Goal: Task Accomplishment & Management: Use online tool/utility

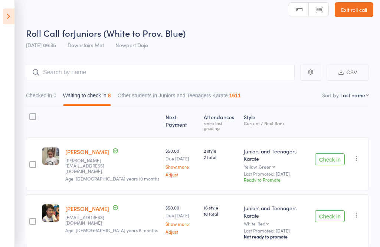
click at [11, 23] on icon at bounding box center [9, 17] width 12 height 16
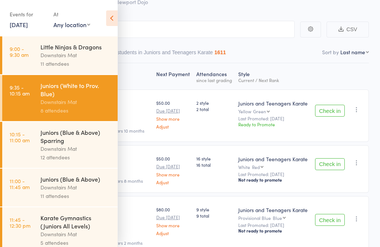
scroll to position [52, 0]
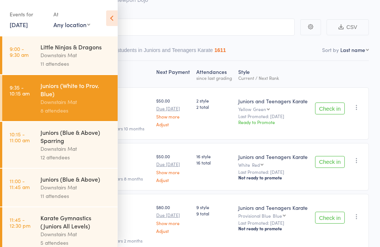
click at [111, 19] on icon at bounding box center [112, 18] width 12 height 16
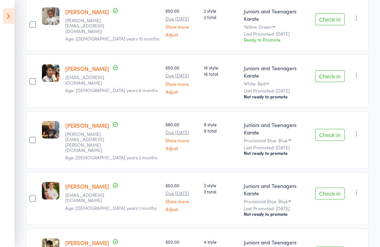
scroll to position [148, 0]
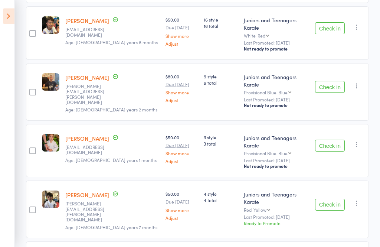
click at [10, 19] on icon at bounding box center [9, 17] width 12 height 16
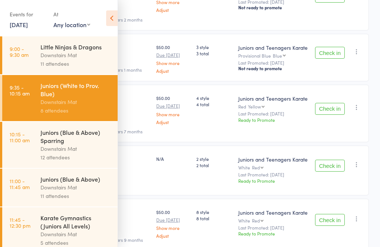
scroll to position [305, 0]
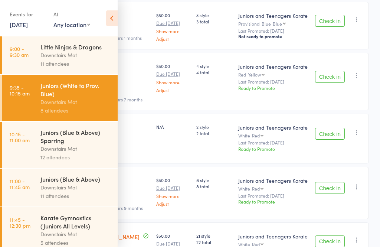
click at [33, 151] on link "10:15 - 11:00 am Juniors (Blue & Above) Sparring Downstairs Mat 12 attendees" at bounding box center [59, 145] width 115 height 46
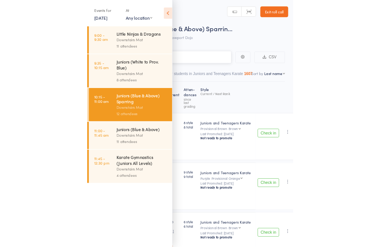
scroll to position [5, 0]
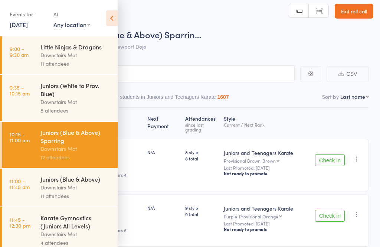
click at [111, 15] on icon at bounding box center [112, 18] width 12 height 16
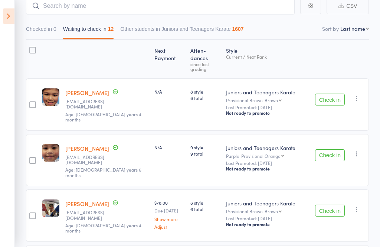
scroll to position [73, 0]
click at [333, 93] on button "Check in" at bounding box center [330, 99] width 30 height 12
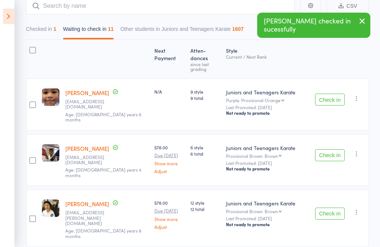
click at [342, 93] on button "Check in" at bounding box center [330, 99] width 30 height 12
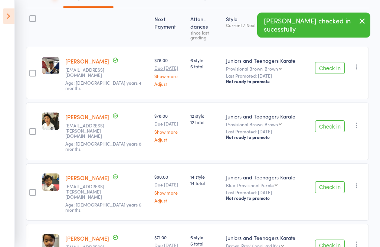
scroll to position [105, 0]
click at [337, 62] on button "Check in" at bounding box center [330, 68] width 30 height 12
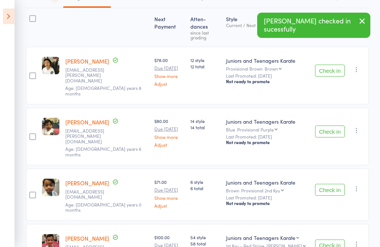
click at [341, 65] on button "Check in" at bounding box center [330, 71] width 30 height 12
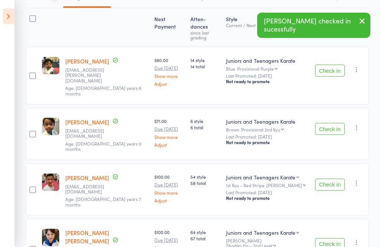
click at [342, 65] on button "Check in" at bounding box center [330, 71] width 30 height 12
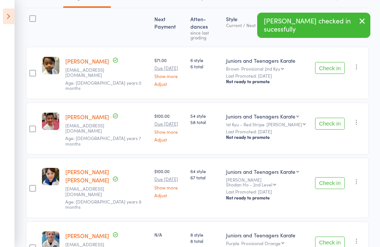
click at [331, 62] on button "Check in" at bounding box center [330, 68] width 30 height 12
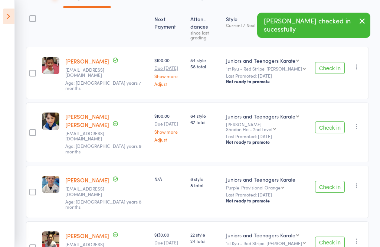
click at [331, 62] on button "Check in" at bounding box center [330, 68] width 30 height 12
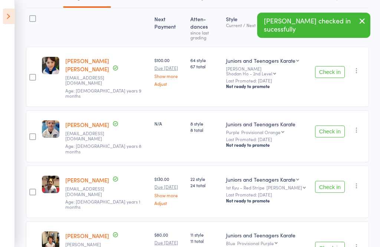
click at [332, 66] on button "Check in" at bounding box center [330, 72] width 30 height 12
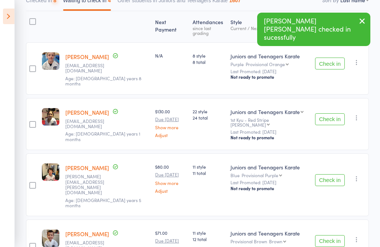
click at [332, 58] on button "Check in" at bounding box center [330, 64] width 30 height 12
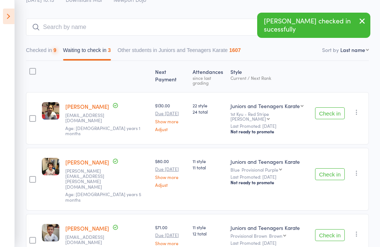
click at [329, 109] on button "Check in" at bounding box center [330, 113] width 30 height 12
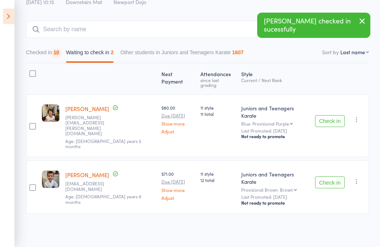
scroll to position [1, 0]
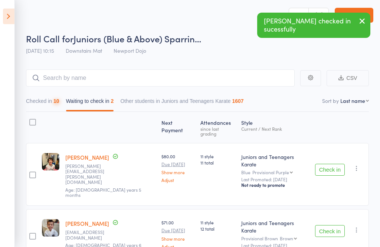
click at [330, 164] on button "Check in" at bounding box center [330, 170] width 30 height 12
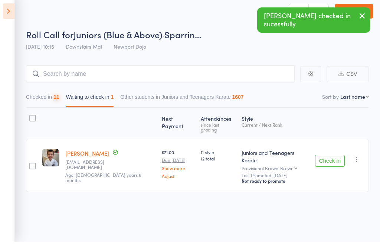
scroll to position [5, 0]
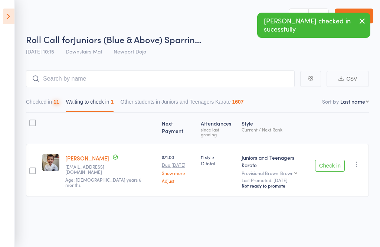
click at [327, 160] on button "Check in" at bounding box center [330, 166] width 30 height 12
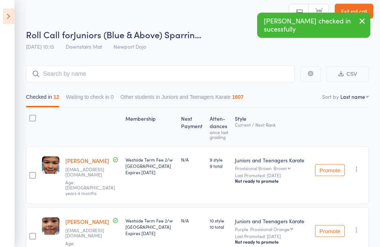
click at [12, 18] on icon at bounding box center [9, 17] width 12 height 16
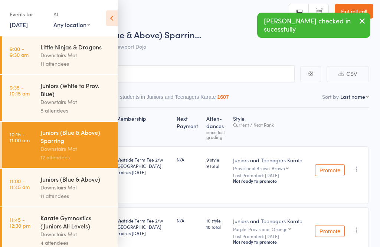
click at [29, 95] on time "9:35 - 10:15 am" at bounding box center [20, 90] width 20 height 12
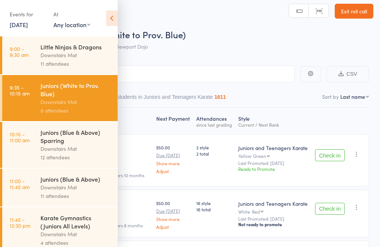
click at [108, 16] on icon at bounding box center [112, 18] width 12 height 16
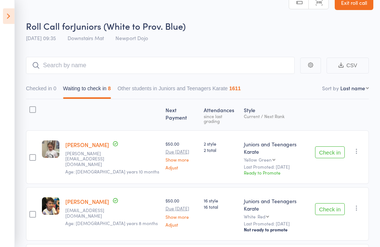
scroll to position [14, 0]
click at [327, 146] on button "Check in" at bounding box center [330, 152] width 30 height 12
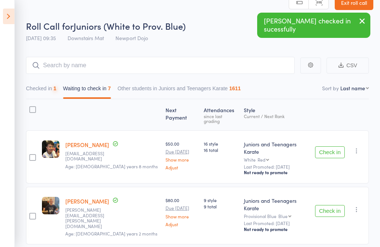
click at [333, 146] on button "Check in" at bounding box center [330, 152] width 30 height 12
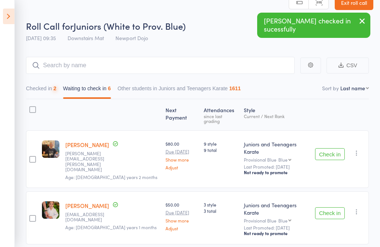
click at [333, 148] on button "Check in" at bounding box center [330, 154] width 30 height 12
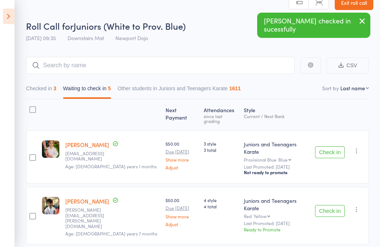
click at [338, 146] on button "Check in" at bounding box center [330, 152] width 30 height 12
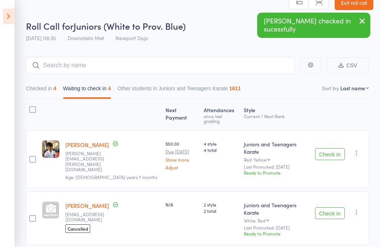
click at [337, 148] on button "Check in" at bounding box center [330, 154] width 30 height 12
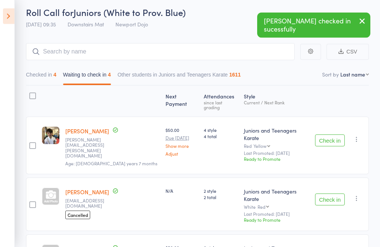
scroll to position [41, 0]
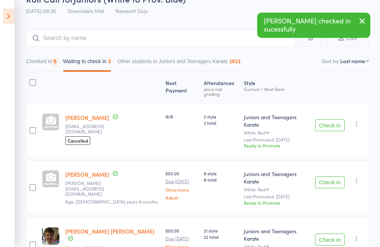
click at [331, 119] on button "Check in" at bounding box center [330, 125] width 30 height 12
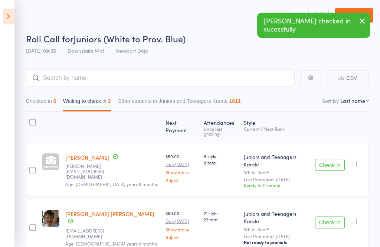
click at [336, 159] on button "Check in" at bounding box center [330, 165] width 30 height 12
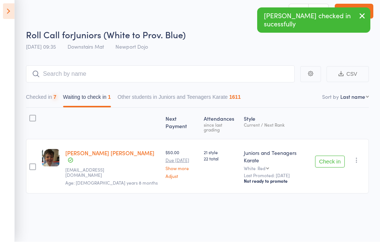
scroll to position [5, 0]
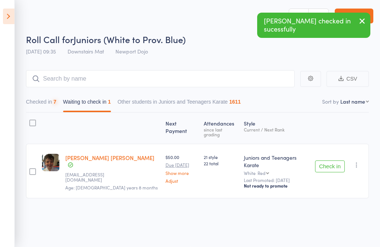
click at [331, 160] on button "Check in" at bounding box center [330, 166] width 30 height 12
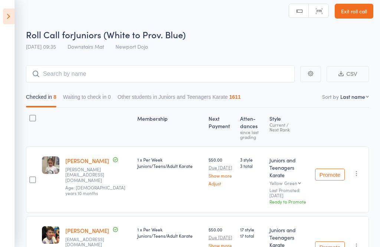
click at [11, 17] on icon at bounding box center [9, 17] width 12 height 16
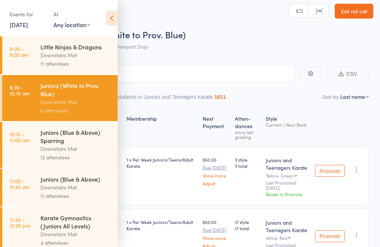
click at [38, 65] on link "9:00 - 9:30 am Little Ninjas & Dragons Downstairs Mat 11 attendees" at bounding box center [59, 55] width 115 height 38
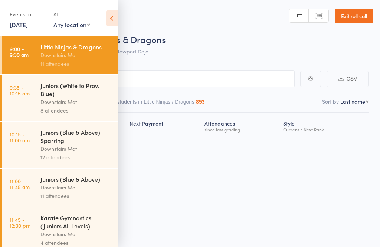
click at [113, 19] on icon at bounding box center [112, 18] width 12 height 16
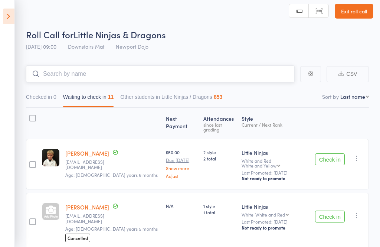
click at [60, 75] on input "search" at bounding box center [160, 73] width 269 height 17
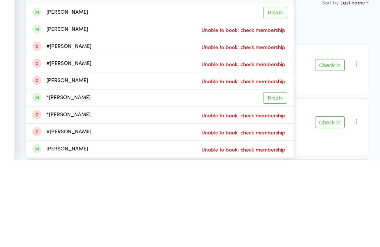
scroll to position [13, 0]
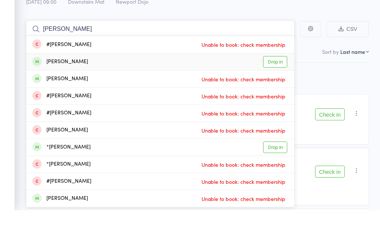
type input "[PERSON_NAME]"
click at [59, 90] on div "[PERSON_NAME] Drop in" at bounding box center [160, 98] width 268 height 17
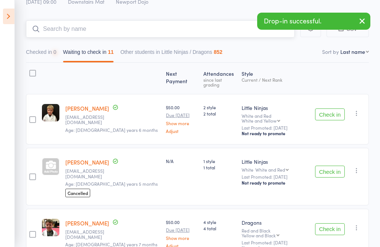
click at [44, 52] on button "Checked in 0" at bounding box center [41, 53] width 30 height 17
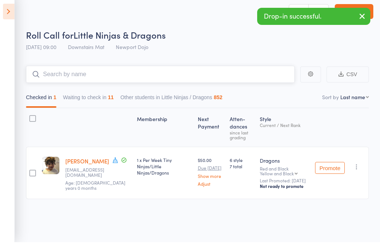
scroll to position [5, 0]
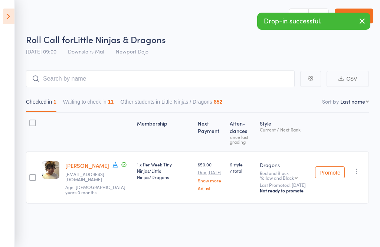
click at [354, 168] on icon "button" at bounding box center [356, 170] width 7 height 7
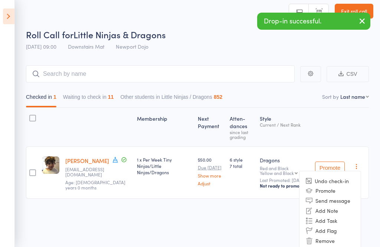
scroll to position [23, 0]
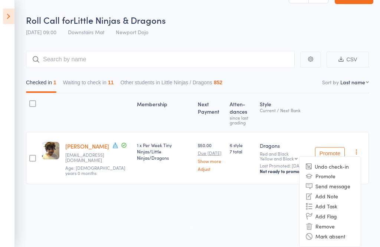
click at [323, 224] on li "Remove" at bounding box center [329, 226] width 61 height 10
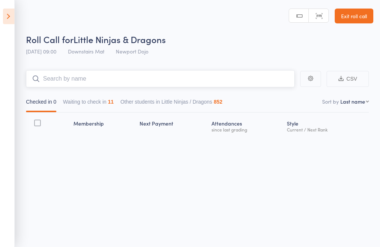
click at [69, 76] on input "search" at bounding box center [160, 78] width 269 height 17
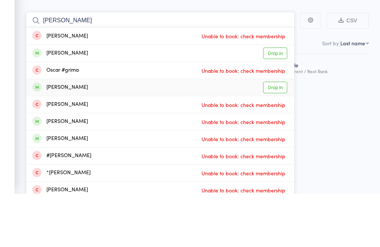
type input "[PERSON_NAME]"
click at [60, 137] on div "[PERSON_NAME]" at bounding box center [60, 141] width 56 height 9
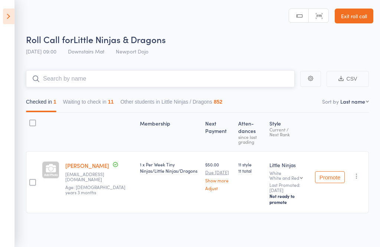
click at [89, 96] on button "Waiting to check in 11" at bounding box center [88, 103] width 51 height 17
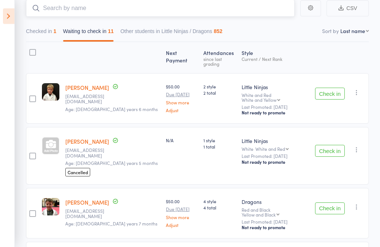
scroll to position [71, 0]
click at [8, 17] on icon at bounding box center [9, 17] width 12 height 16
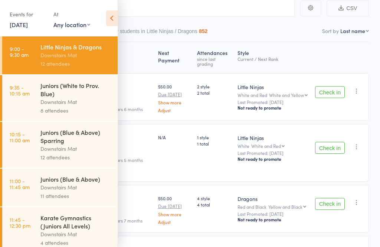
click at [32, 188] on link "11:00 - 11:45 am Juniors (Blue & Above) Downstairs Mat 11 attendees" at bounding box center [59, 187] width 115 height 38
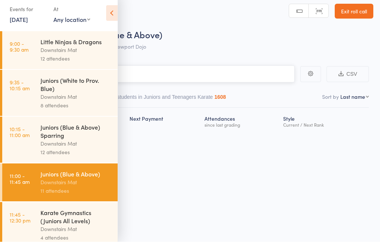
scroll to position [5, 0]
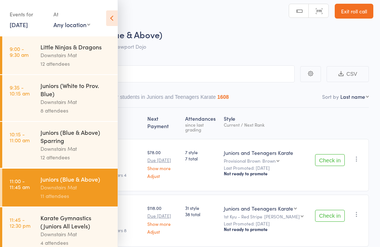
click at [115, 17] on icon at bounding box center [112, 18] width 12 height 16
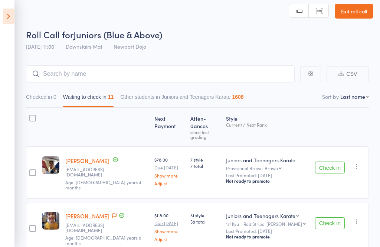
scroll to position [0, 0]
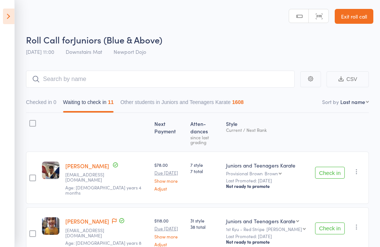
click at [8, 19] on icon at bounding box center [9, 17] width 12 height 16
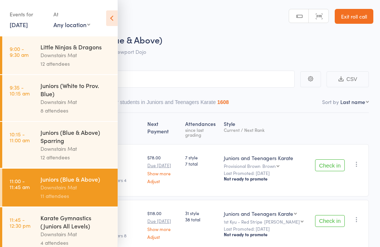
click at [112, 17] on icon at bounding box center [112, 18] width 12 height 16
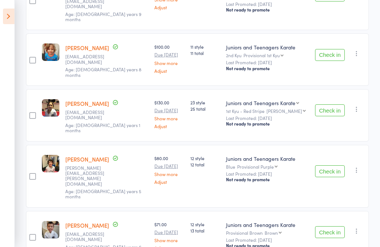
scroll to position [423, 0]
